Goal: Find specific page/section: Find specific page/section

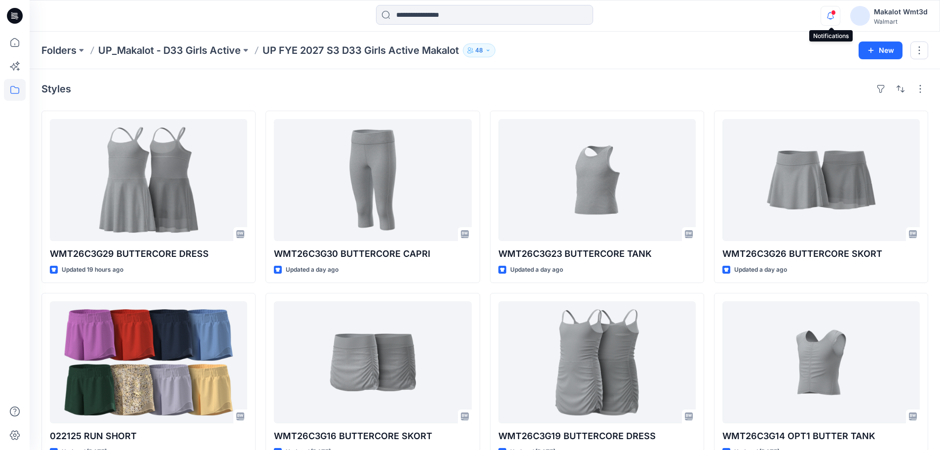
click at [828, 14] on icon "button" at bounding box center [830, 16] width 19 height 20
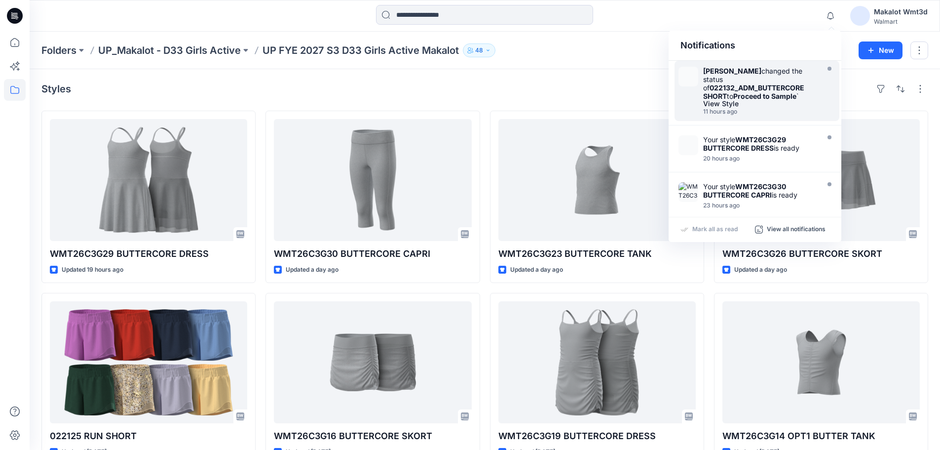
click at [763, 86] on strong "022132_ADM_BUTTERCORE SHORT" at bounding box center [753, 91] width 101 height 17
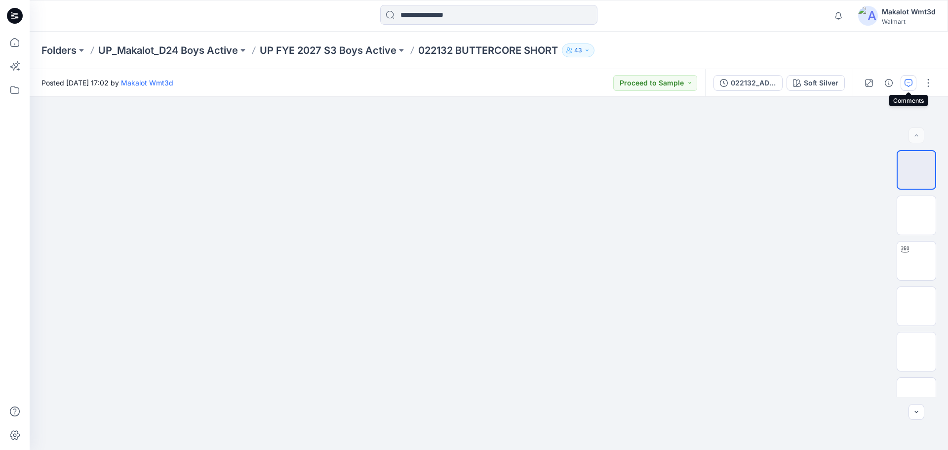
click at [908, 79] on icon "button" at bounding box center [908, 83] width 8 height 8
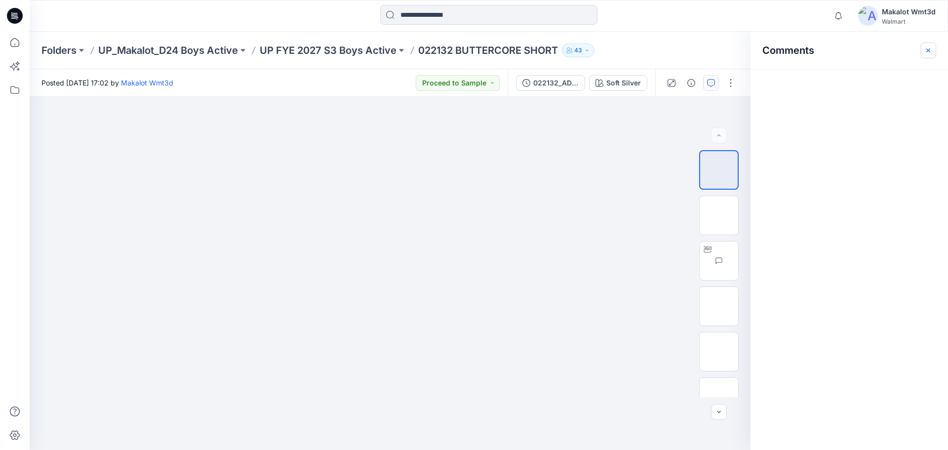
click at [922, 48] on button "button" at bounding box center [928, 50] width 16 height 16
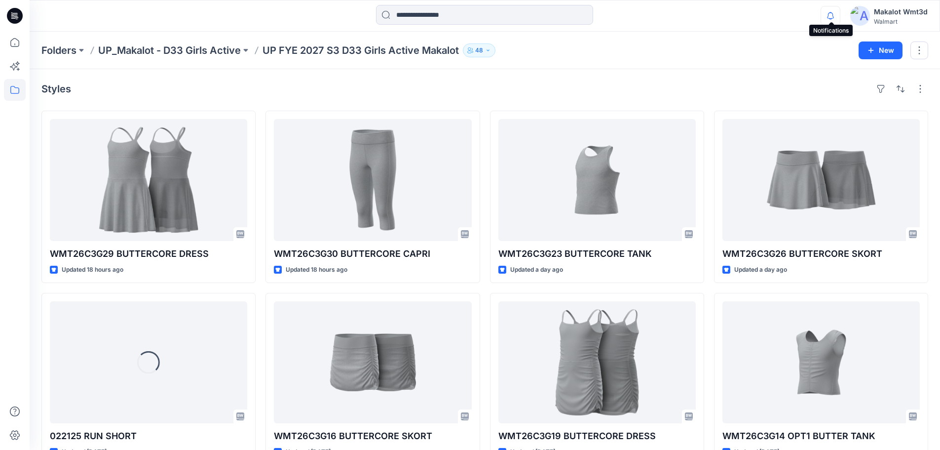
click at [837, 16] on icon "button" at bounding box center [830, 16] width 19 height 20
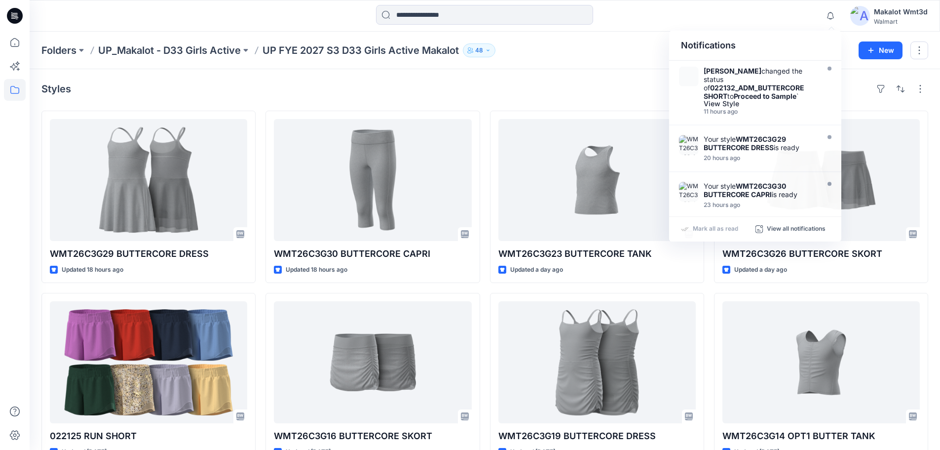
click at [599, 92] on div "Styles" at bounding box center [484, 89] width 887 height 16
